Goal: Information Seeking & Learning: Compare options

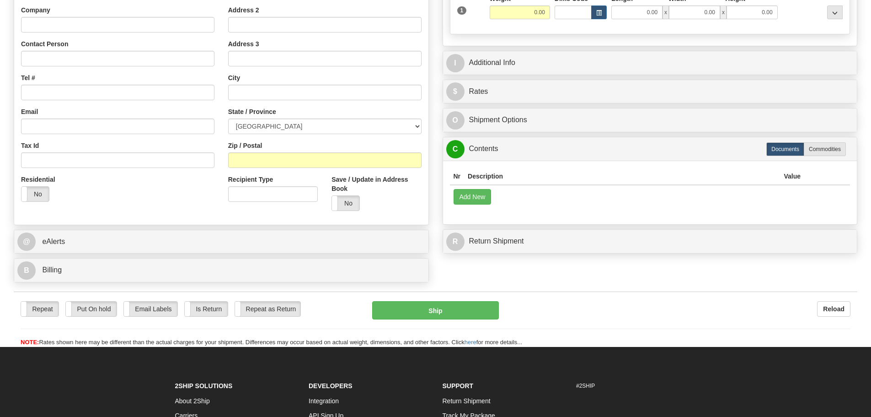
scroll to position [183, 0]
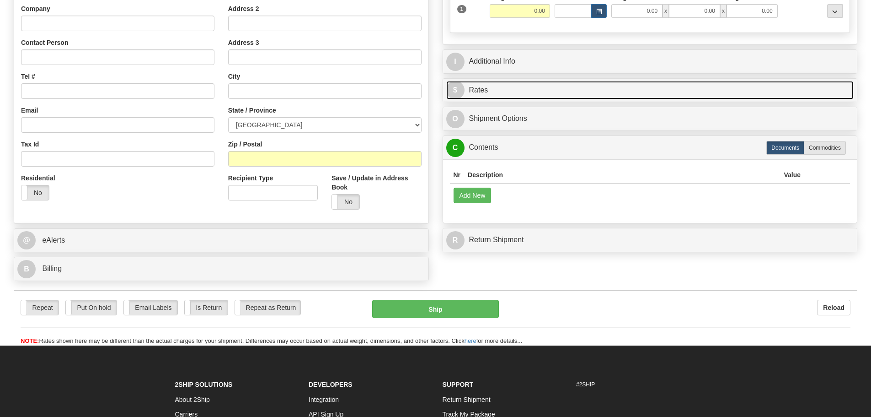
click at [481, 96] on link "$ Rates" at bounding box center [650, 90] width 408 height 19
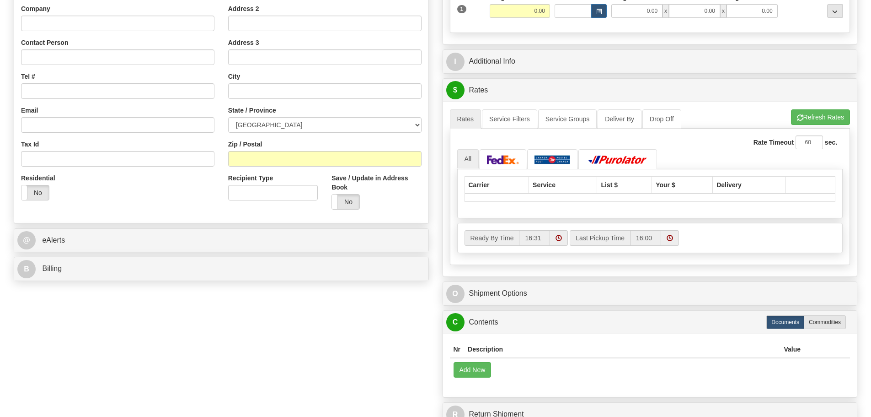
click at [608, 187] on th "List $" at bounding box center [624, 184] width 55 height 17
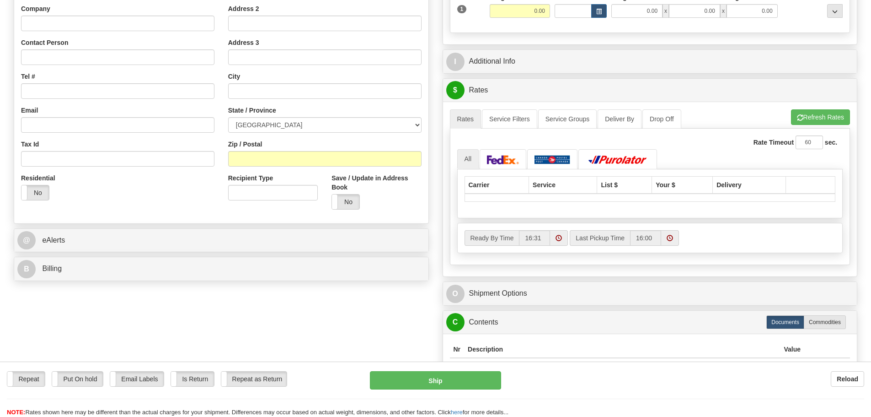
click at [667, 185] on th "Your $" at bounding box center [682, 184] width 61 height 17
click at [609, 184] on th "List $" at bounding box center [624, 184] width 55 height 17
click at [666, 184] on th "Your $" at bounding box center [682, 184] width 61 height 17
drag, startPoint x: 690, startPoint y: 184, endPoint x: 617, endPoint y: 185, distance: 72.7
click at [622, 185] on tr "Carrier Service List $ Your $ Delivery" at bounding box center [650, 184] width 371 height 17
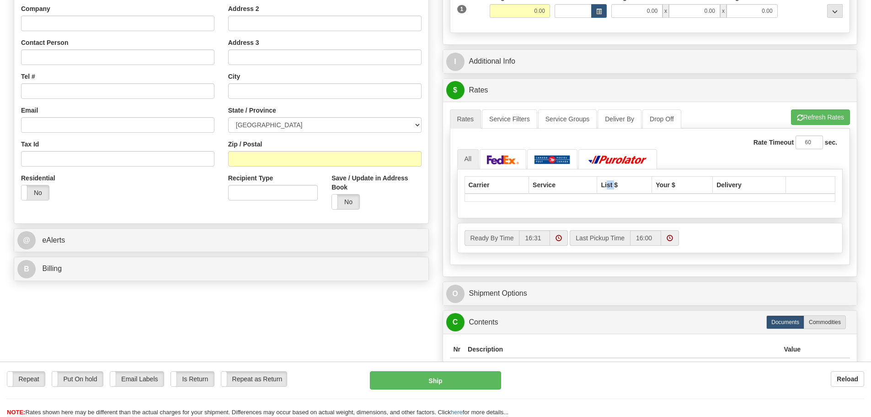
drag, startPoint x: 609, startPoint y: 185, endPoint x: 604, endPoint y: 185, distance: 5.0
click at [606, 185] on th "List $" at bounding box center [624, 184] width 55 height 17
drag, startPoint x: 593, startPoint y: 184, endPoint x: 586, endPoint y: 184, distance: 6.4
click at [586, 184] on th "Service" at bounding box center [563, 184] width 68 height 17
drag, startPoint x: 615, startPoint y: 182, endPoint x: 662, endPoint y: 181, distance: 47.1
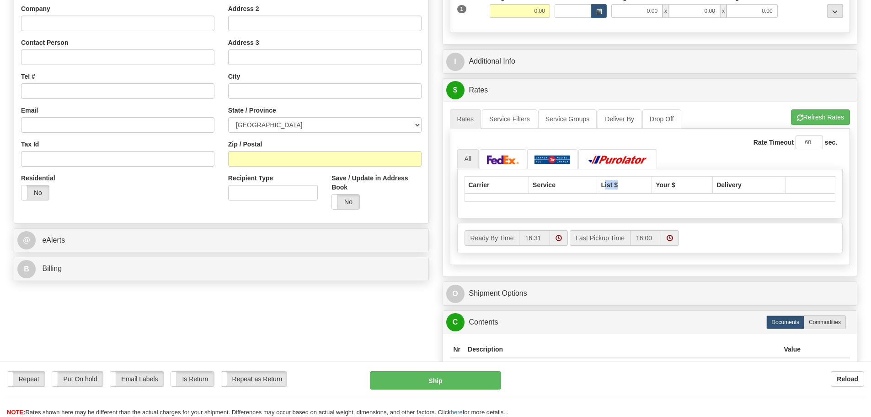
click at [644, 182] on th "List $" at bounding box center [624, 184] width 55 height 17
drag, startPoint x: 671, startPoint y: 181, endPoint x: 683, endPoint y: 181, distance: 11.4
click at [672, 181] on th "Your $" at bounding box center [682, 184] width 61 height 17
drag, startPoint x: 683, startPoint y: 181, endPoint x: 599, endPoint y: 181, distance: 84.2
click at [615, 181] on tr "Carrier Service List $ Your $ Delivery" at bounding box center [650, 184] width 371 height 17
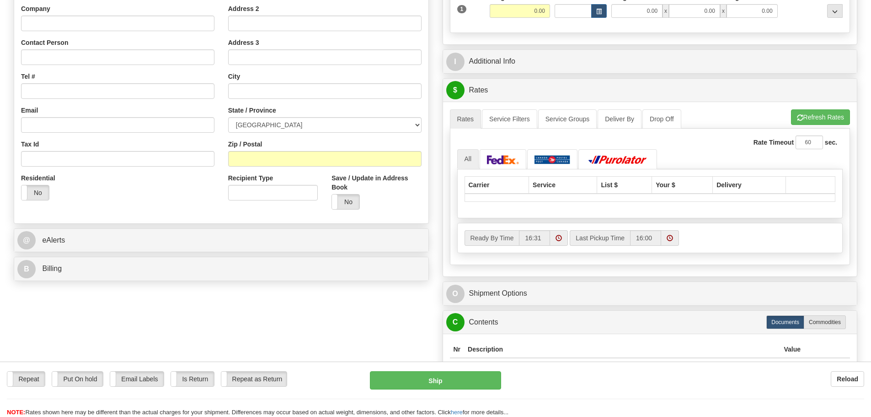
drag, startPoint x: 599, startPoint y: 181, endPoint x: 546, endPoint y: 180, distance: 53.1
click at [577, 181] on tr "Carrier Service List $ Your $ Delivery" at bounding box center [650, 184] width 371 height 17
click at [545, 180] on th "Service" at bounding box center [563, 184] width 68 height 17
